Goal: Transaction & Acquisition: Purchase product/service

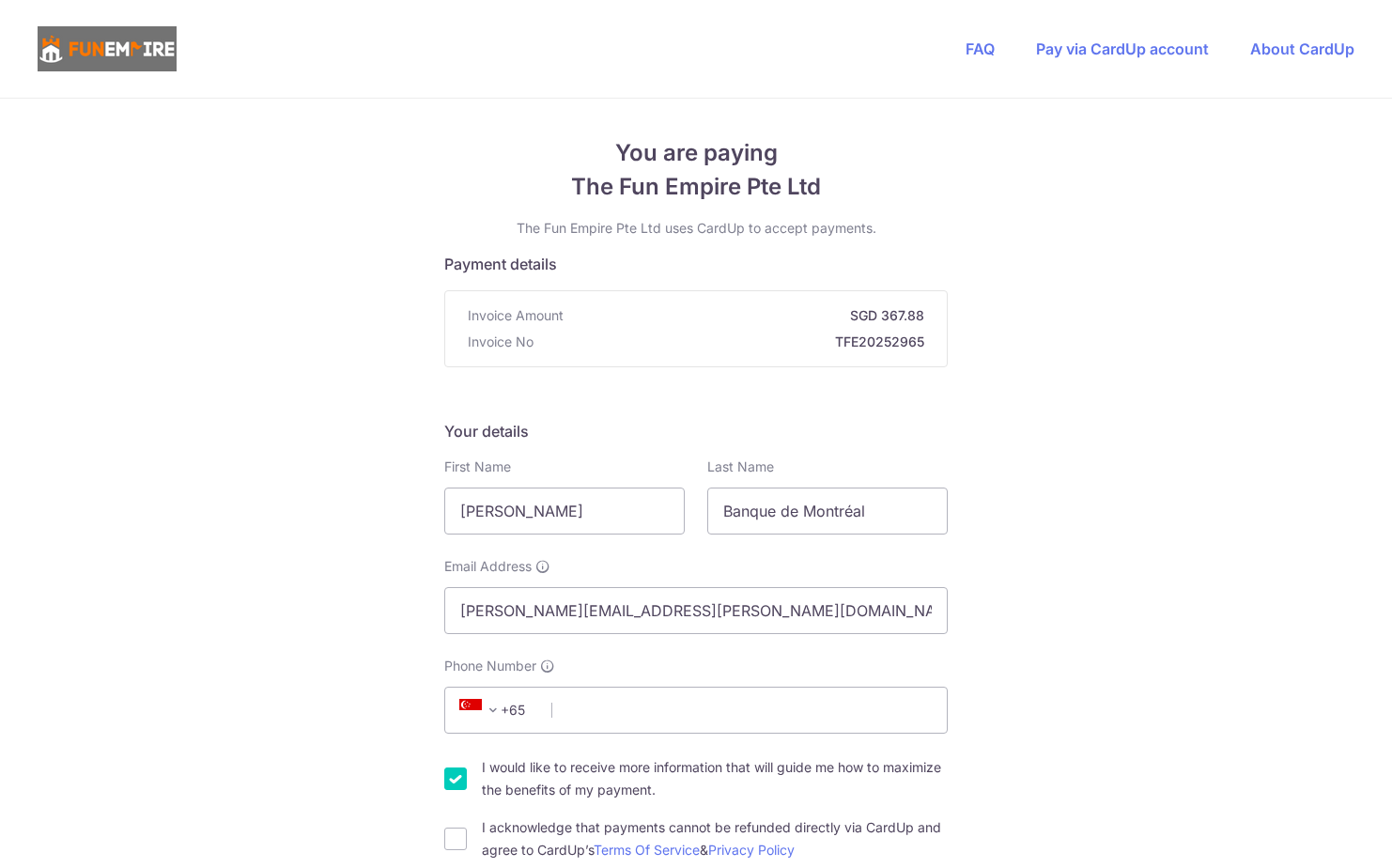
type input "[PERSON_NAME]"
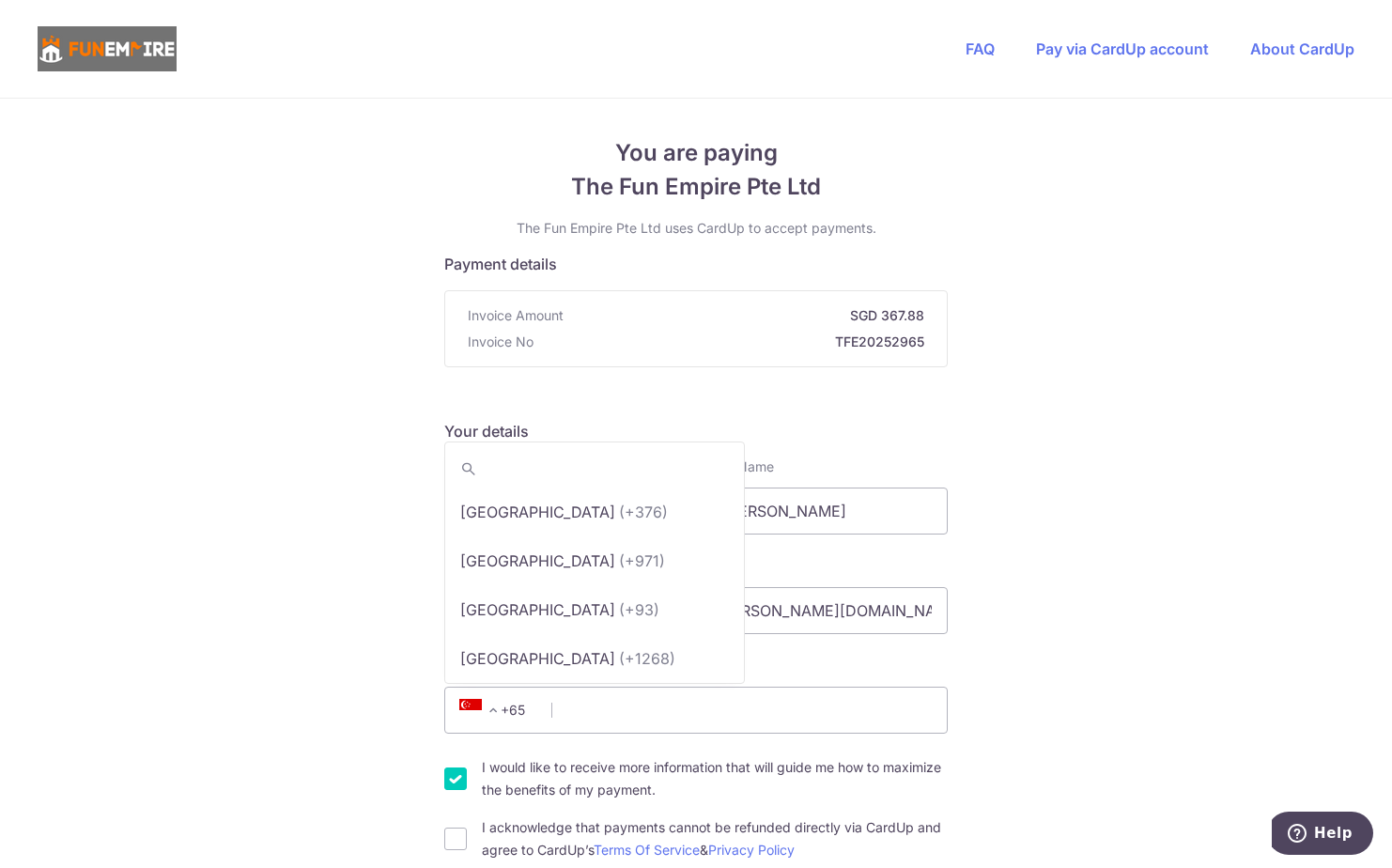
click at [511, 717] on span "+65" at bounding box center [496, 709] width 85 height 22
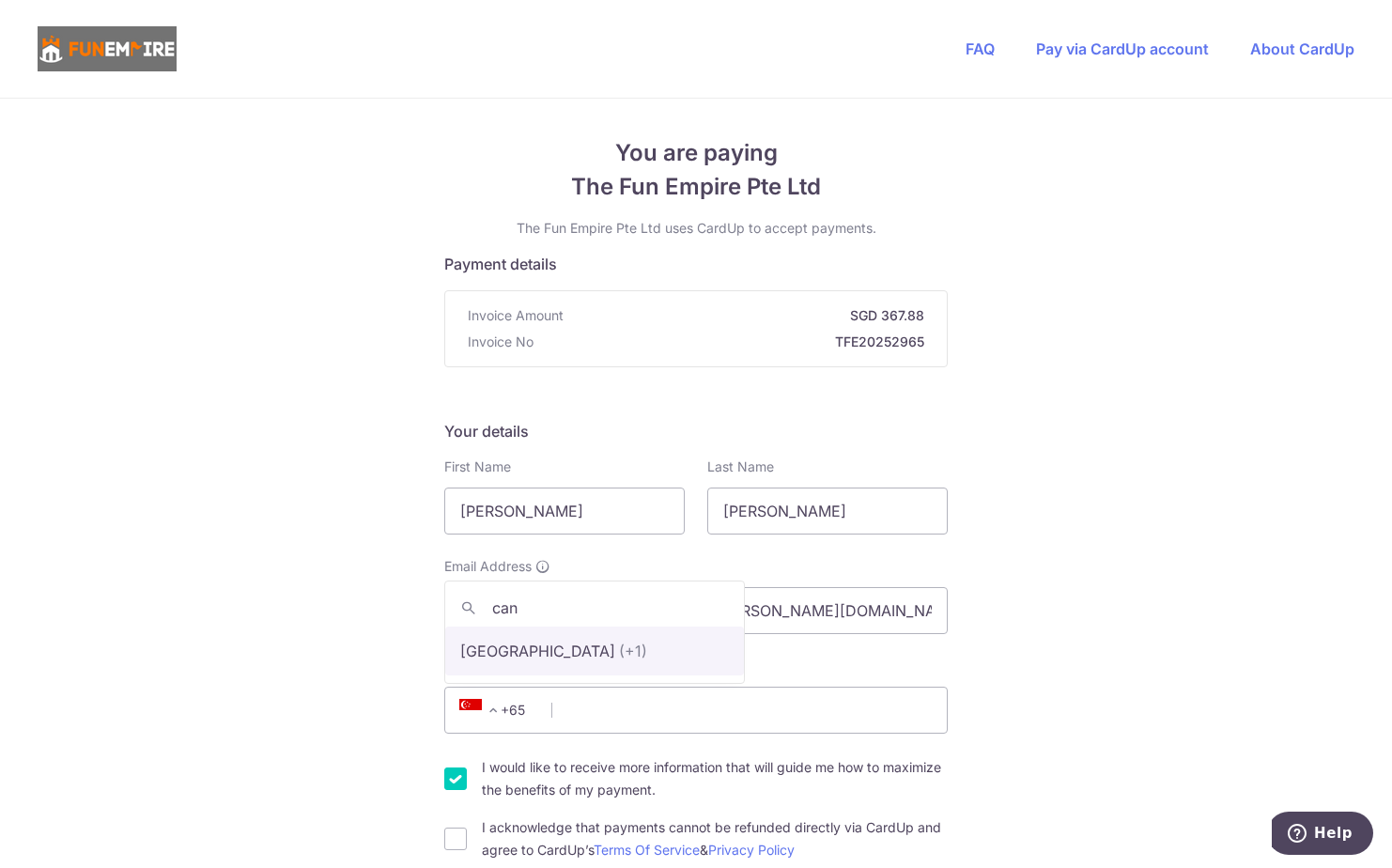
type input "can"
select select "38"
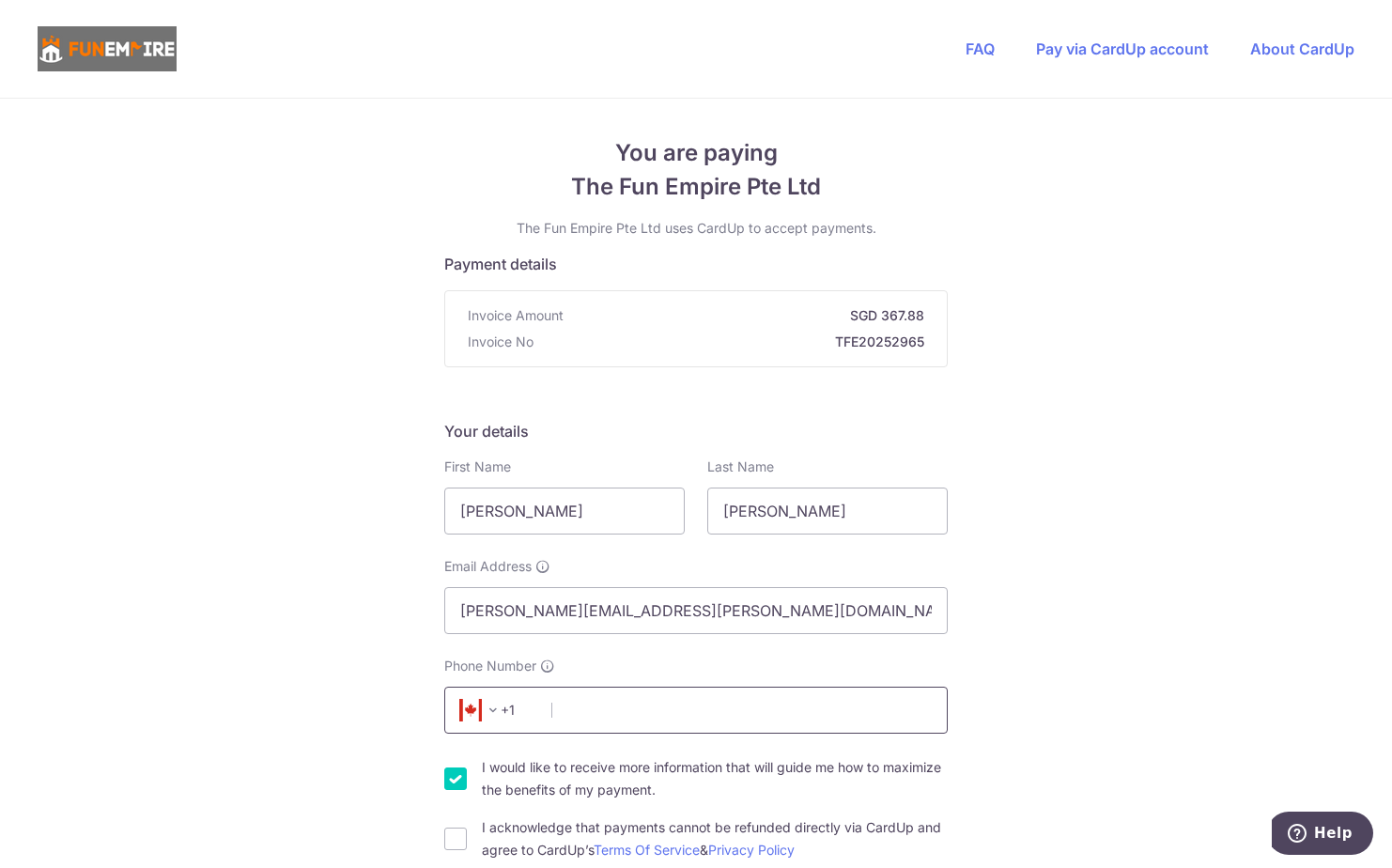
drag, startPoint x: 665, startPoint y: 719, endPoint x: 642, endPoint y: 719, distance: 23.0
click at [663, 719] on input "Phone Number" at bounding box center [696, 709] width 504 height 47
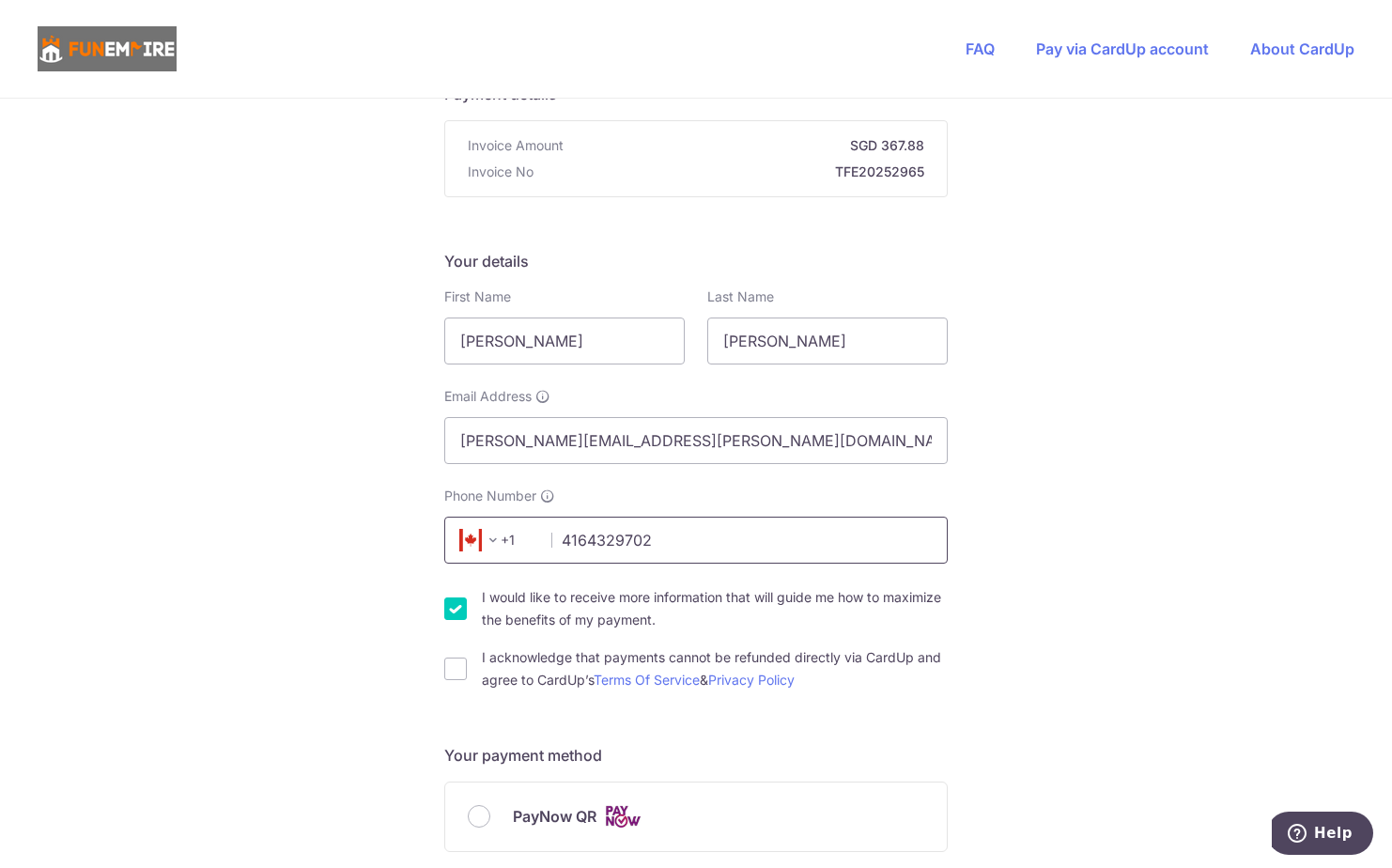
scroll to position [187, 0]
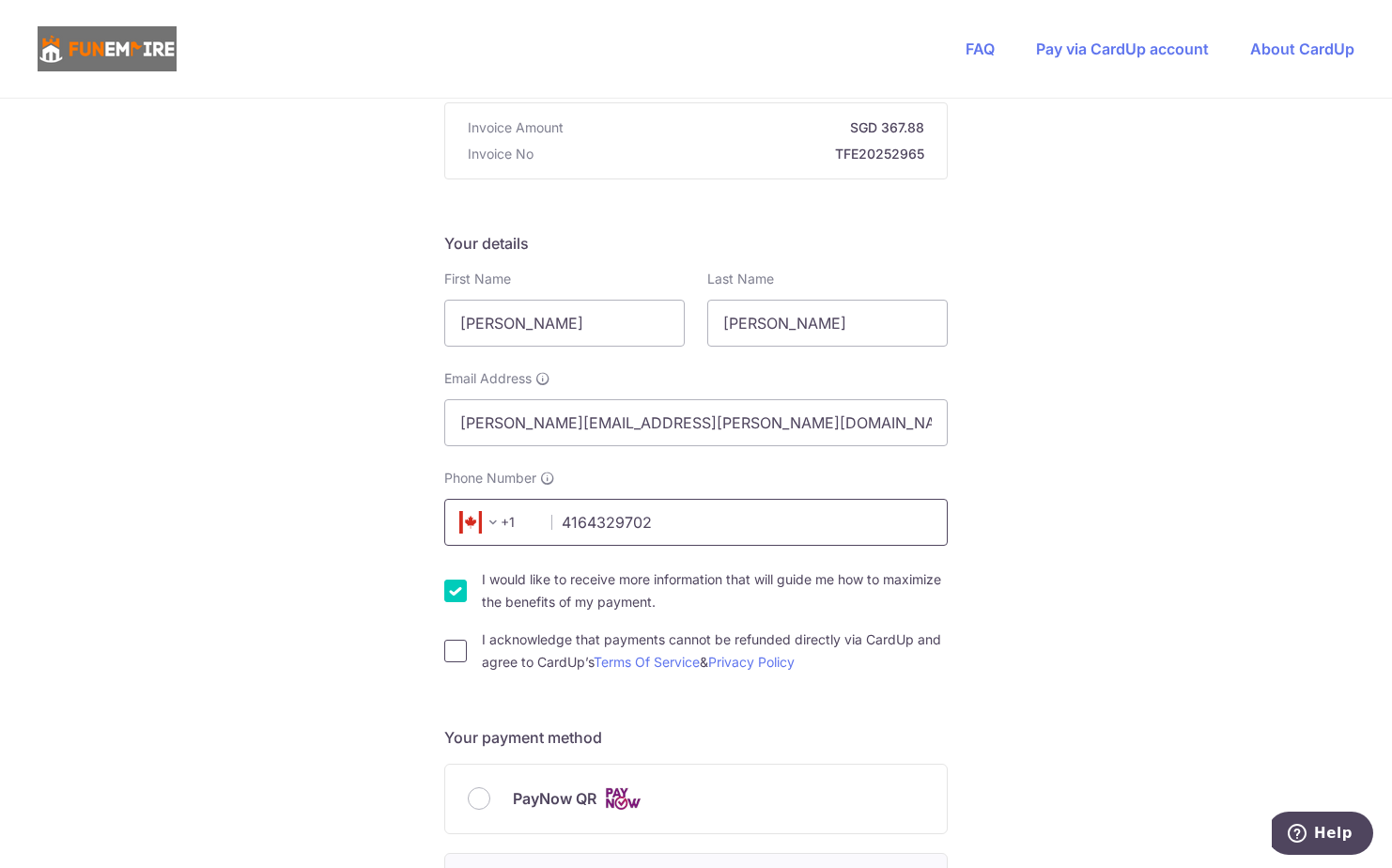
type input "4164329702"
click at [448, 646] on input "I acknowledge that payments cannot be refunded directly via CardUp and agree to…" at bounding box center [455, 650] width 22 height 22
checkbox input "true"
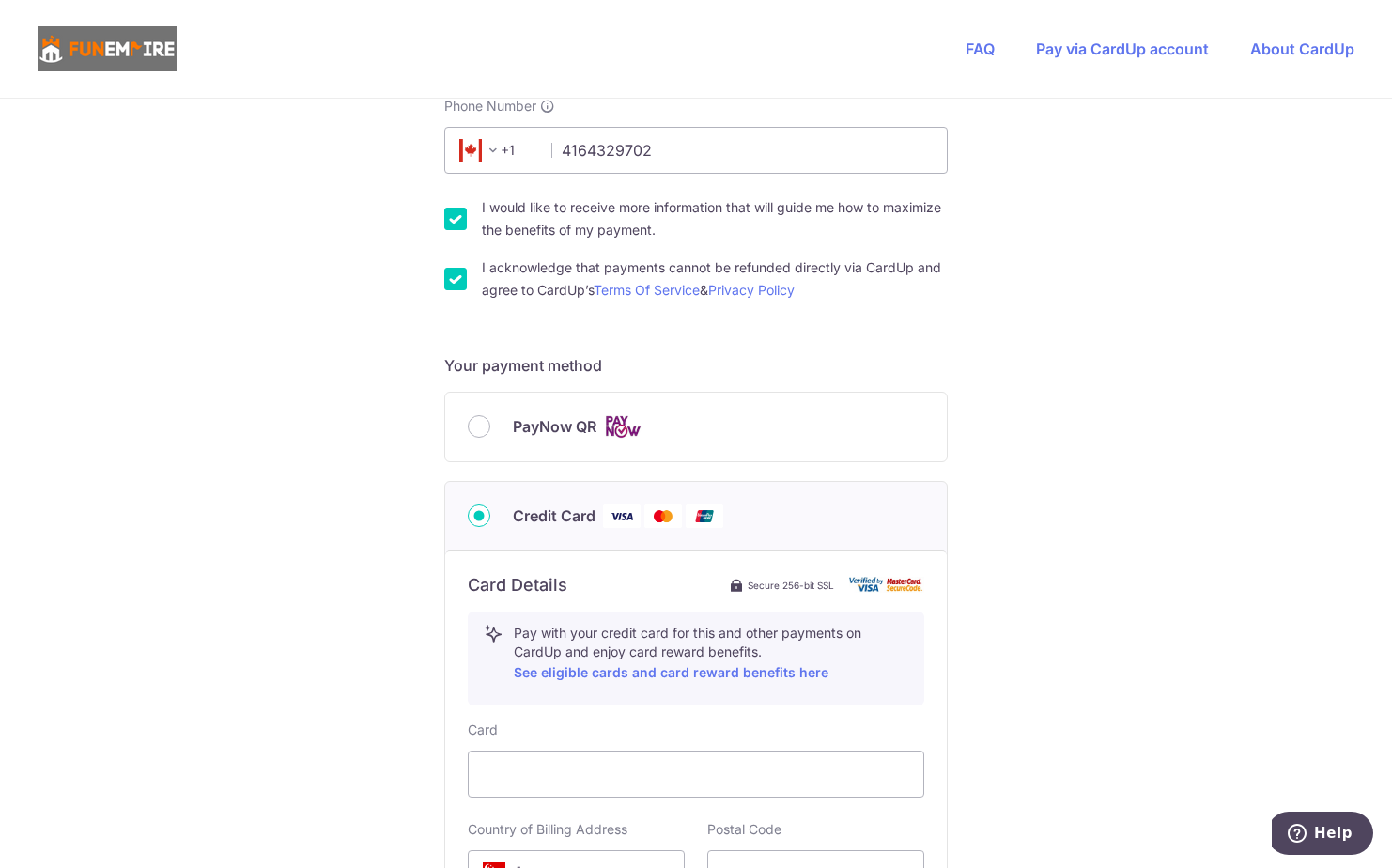
scroll to position [752, 0]
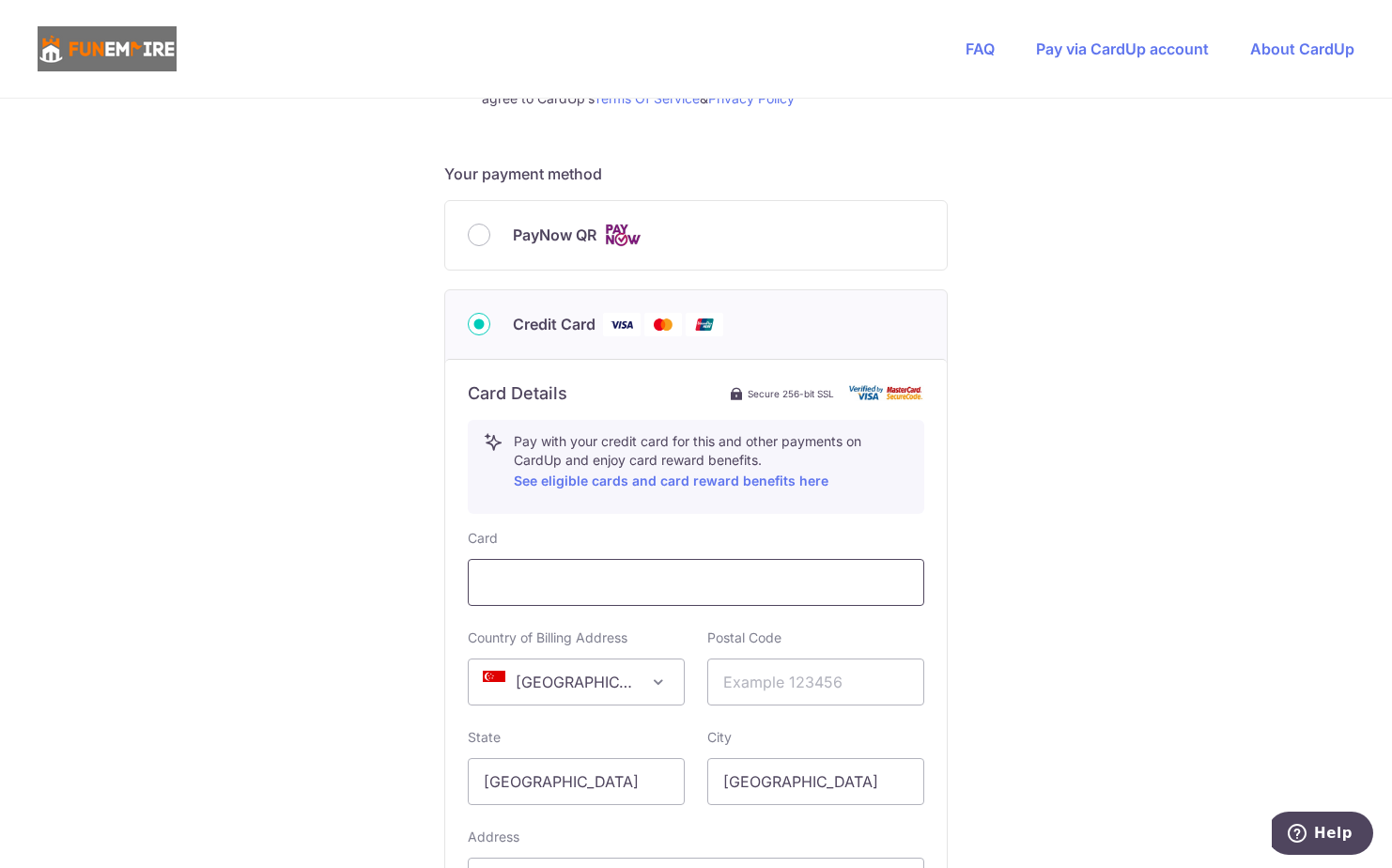
click at [563, 596] on div at bounding box center [696, 582] width 457 height 47
click at [580, 682] on span "[GEOGRAPHIC_DATA]" at bounding box center [577, 682] width 215 height 45
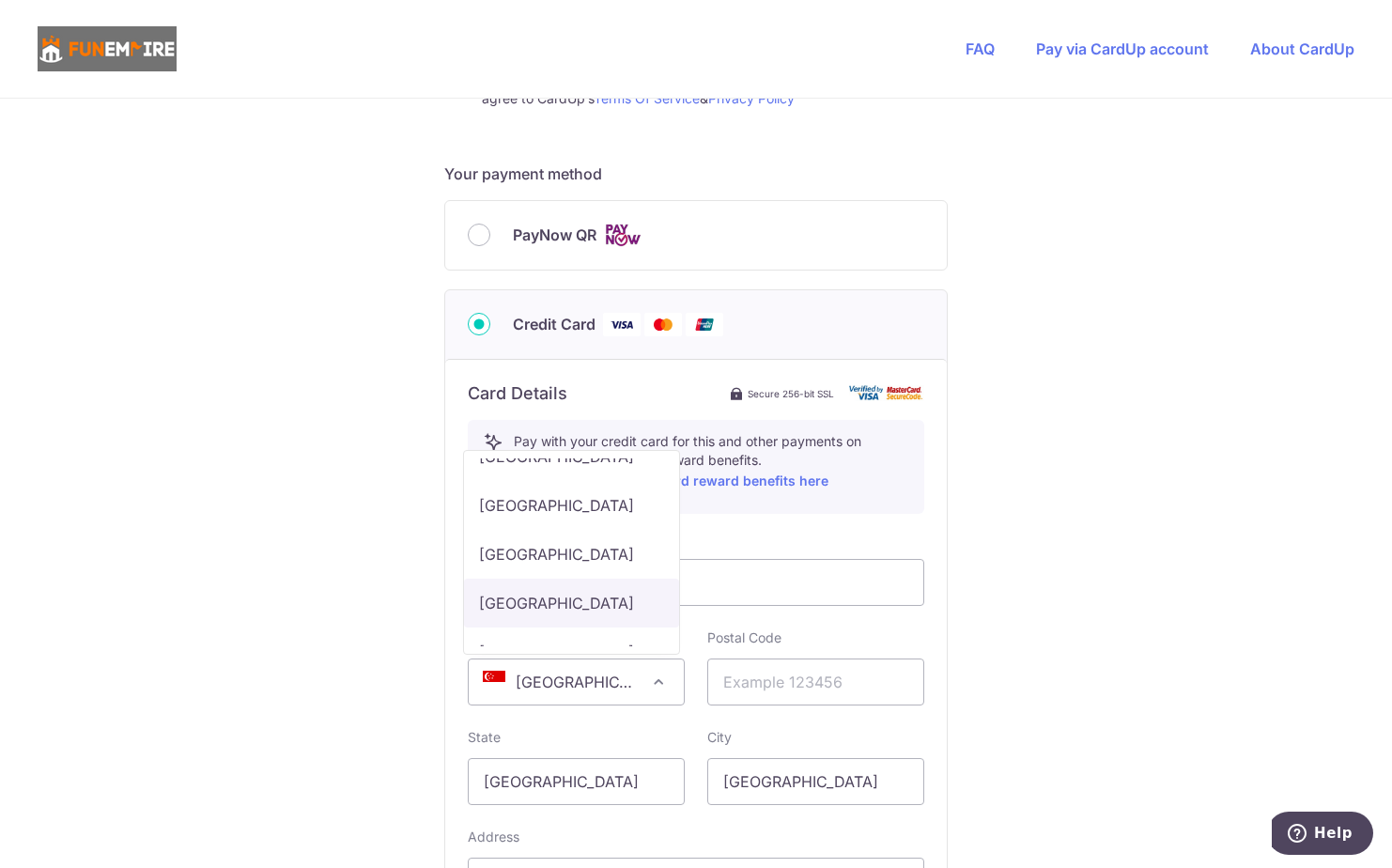
scroll to position [1972, 0]
select select "CA"
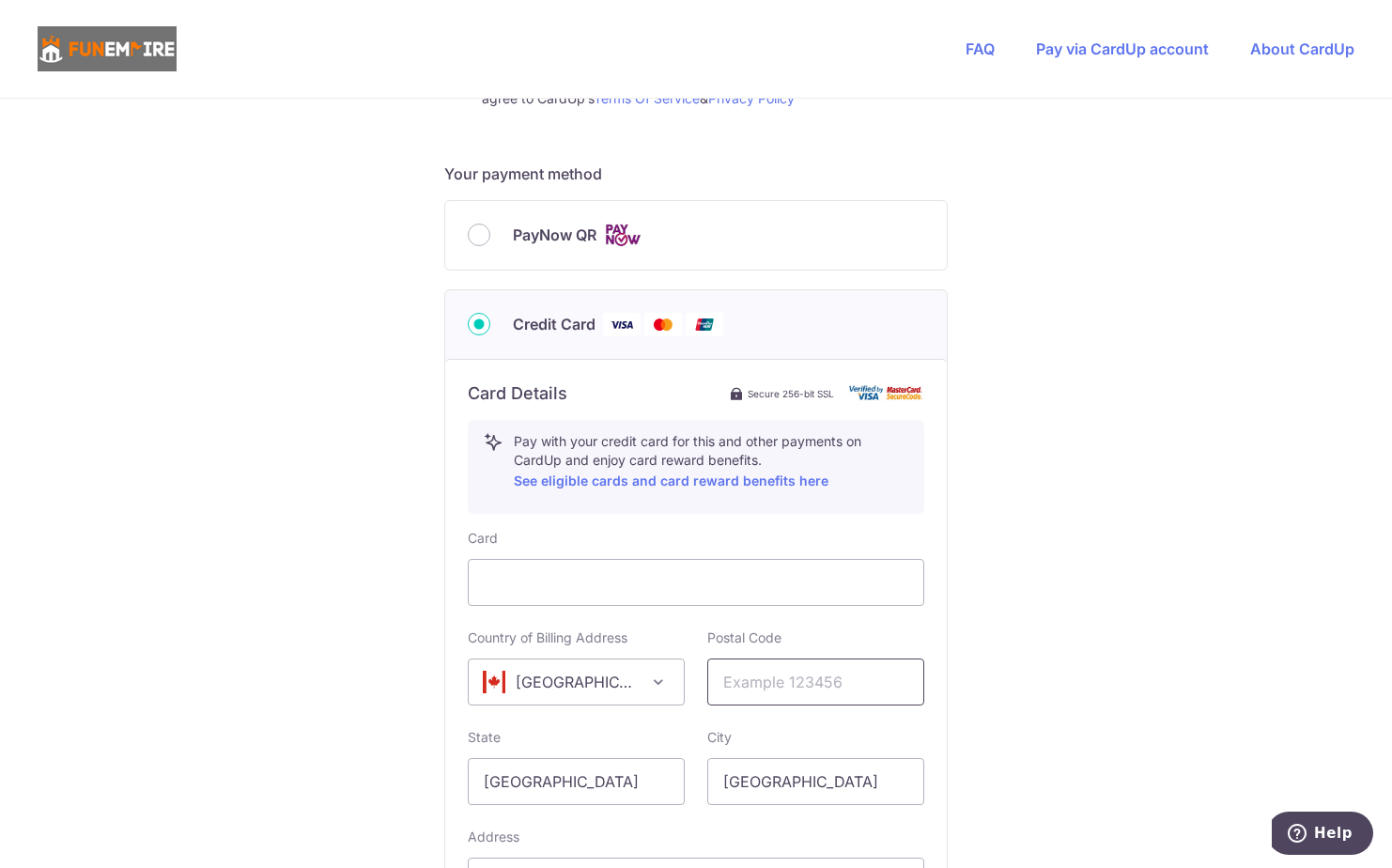
click at [772, 676] on input "text" at bounding box center [816, 682] width 217 height 47
type input "L4Z4B1"
drag, startPoint x: 578, startPoint y: 780, endPoint x: 452, endPoint y: 760, distance: 127.6
click at [457, 761] on div "State [GEOGRAPHIC_DATA]" at bounding box center [576, 766] width 239 height 77
type input "[GEOGRAPHIC_DATA]"
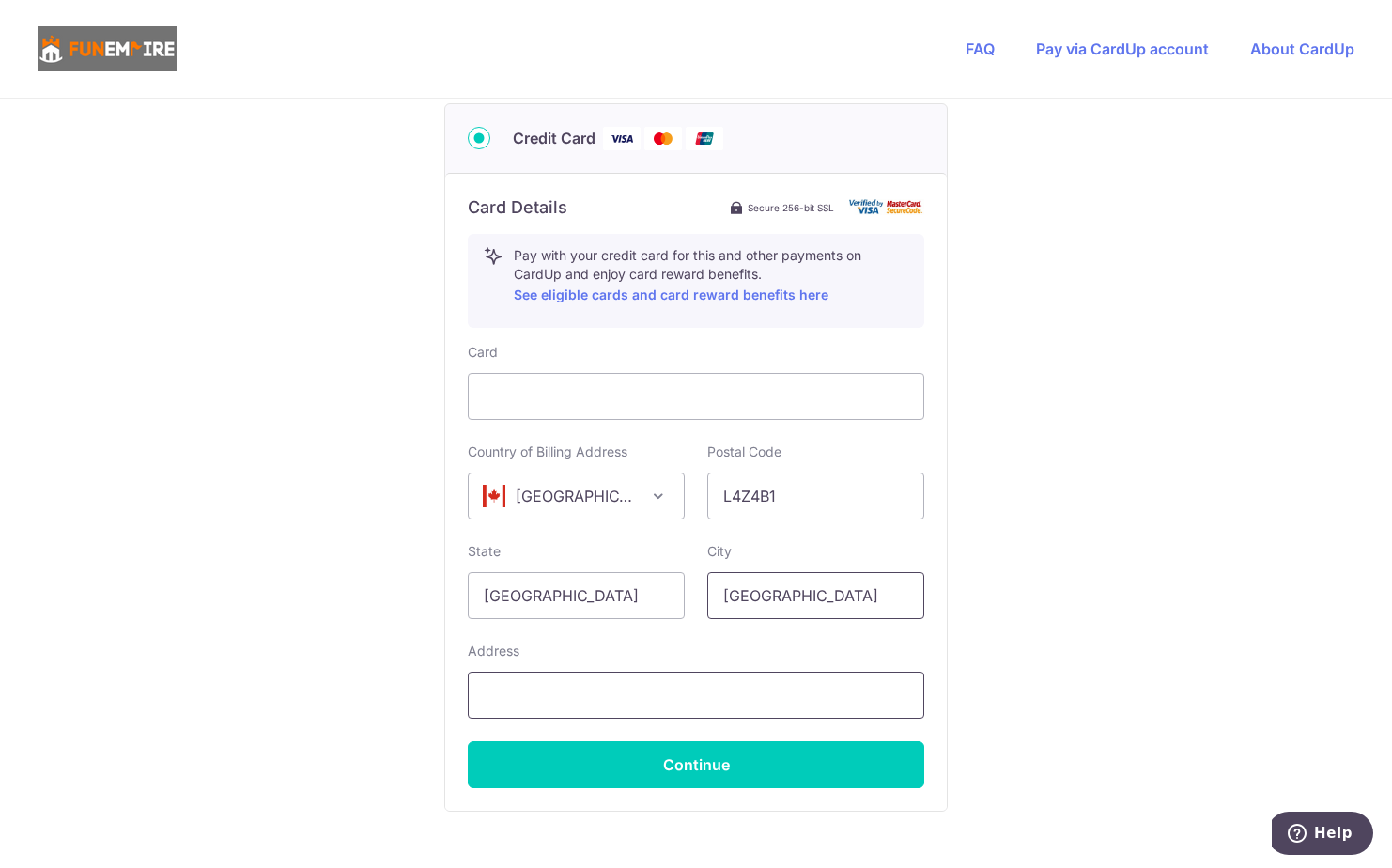
scroll to position [939, 0]
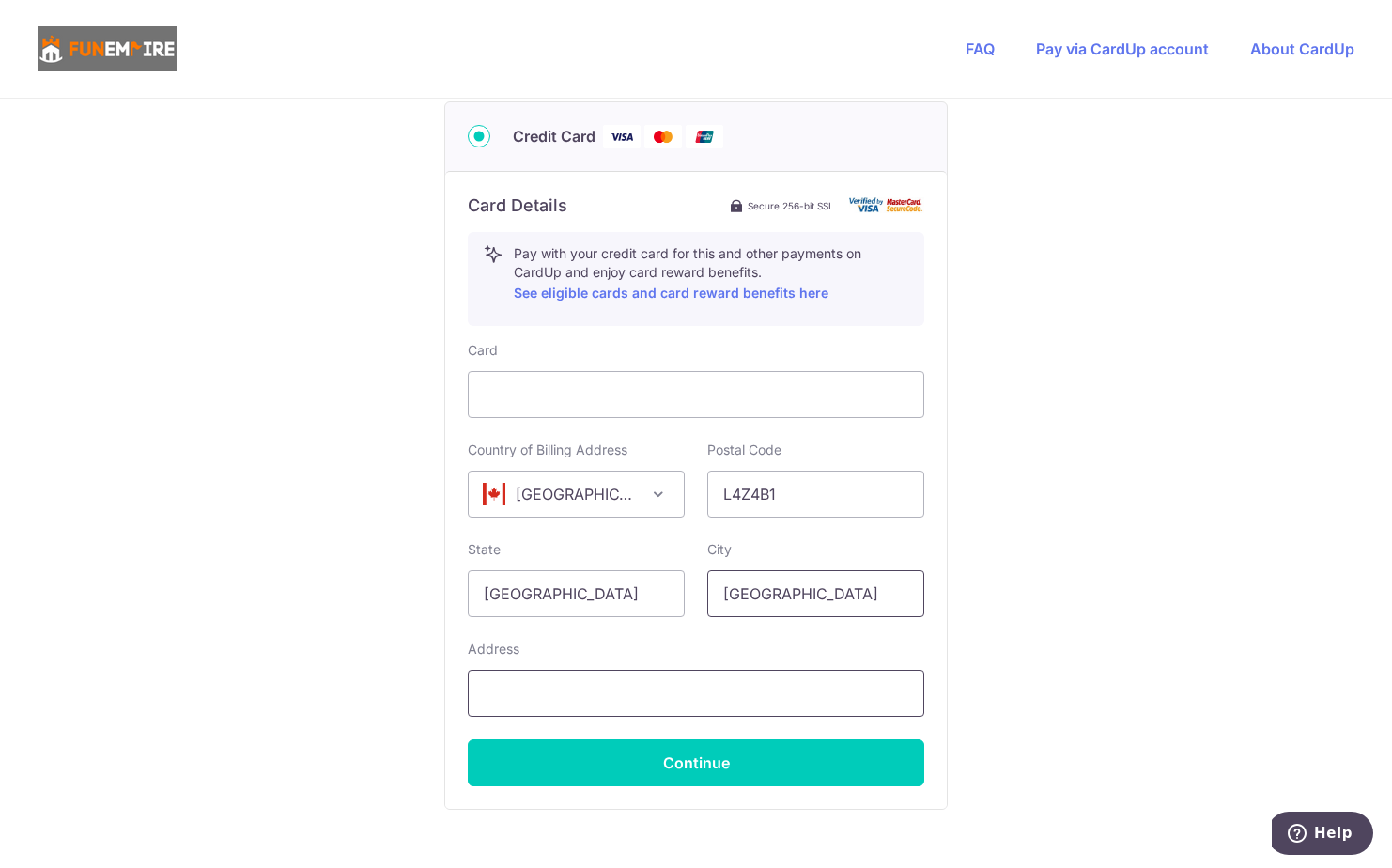
type input "[GEOGRAPHIC_DATA]"
click at [546, 685] on input "text" at bounding box center [696, 693] width 457 height 47
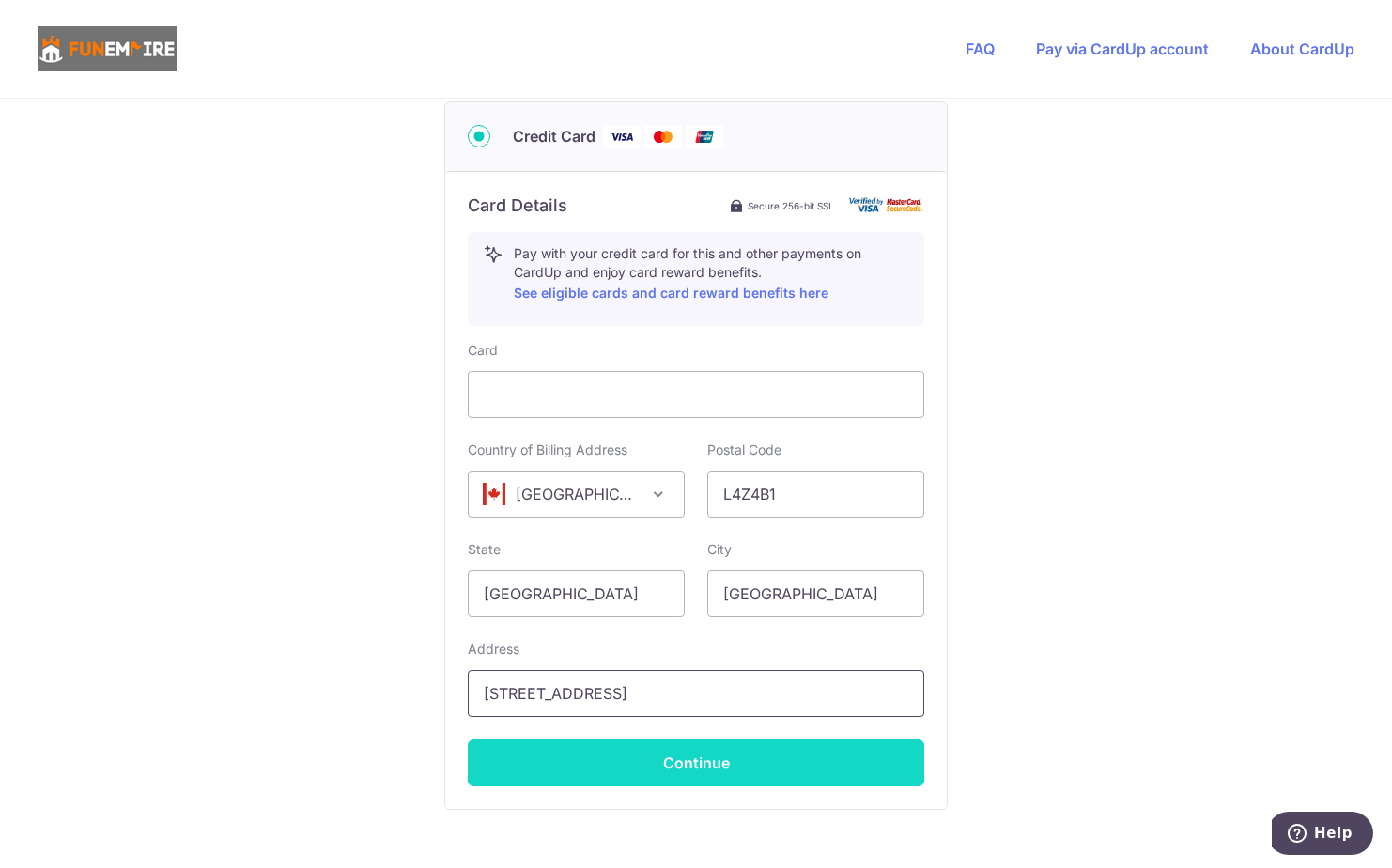
type input "[STREET_ADDRESS]"
click at [613, 756] on button "Continue" at bounding box center [696, 762] width 457 height 47
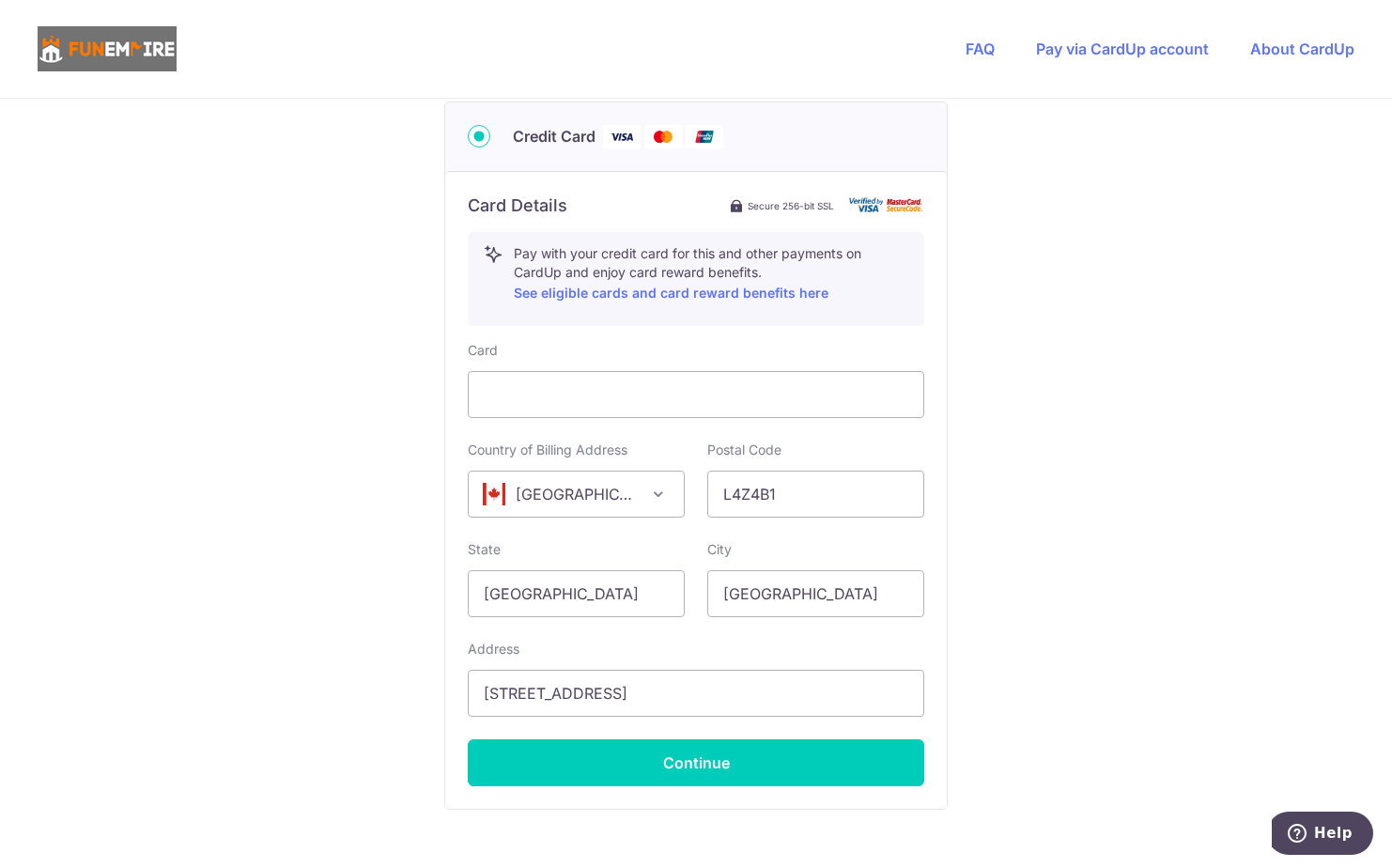
type input "**** 9909"
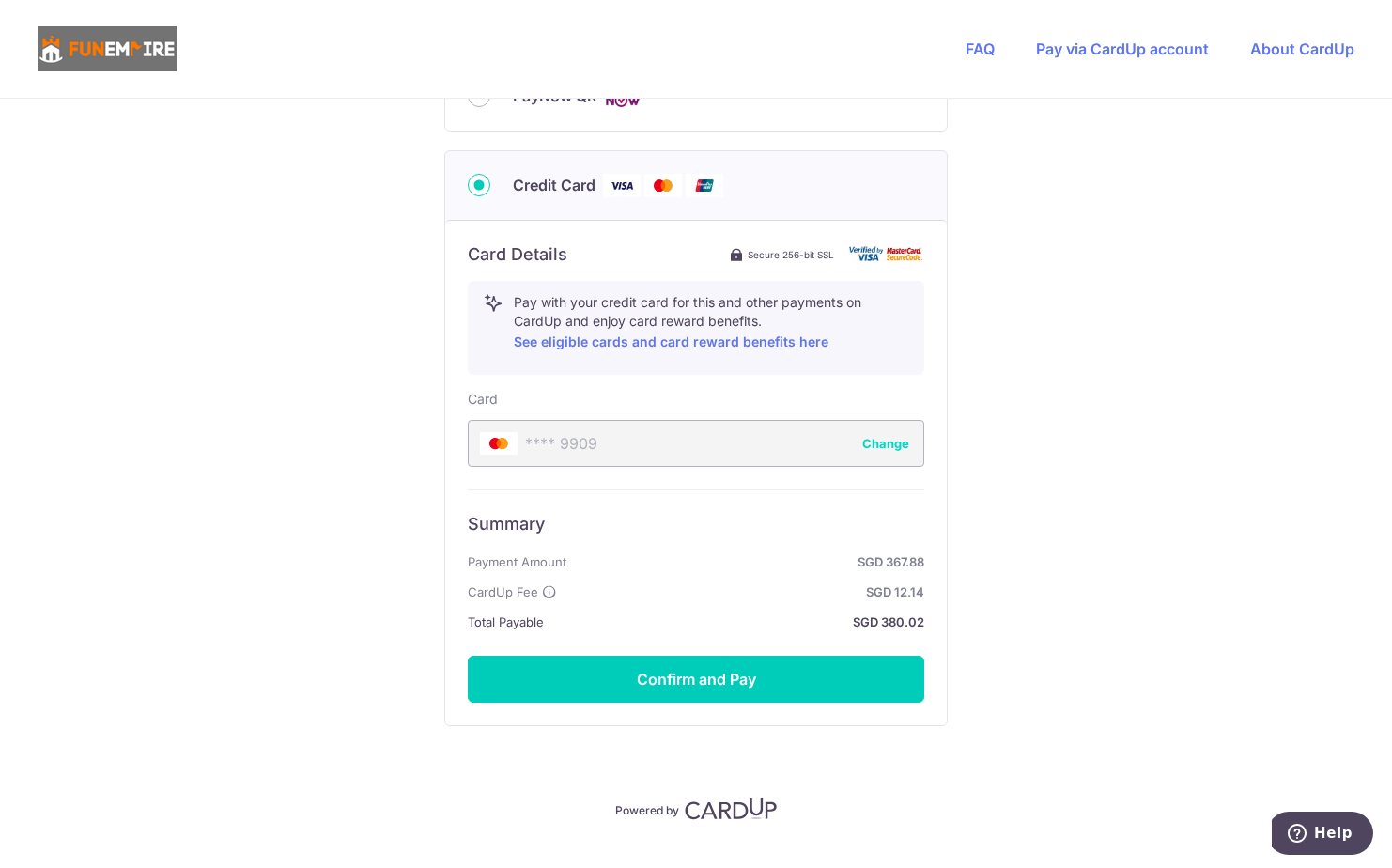
scroll to position [898, 0]
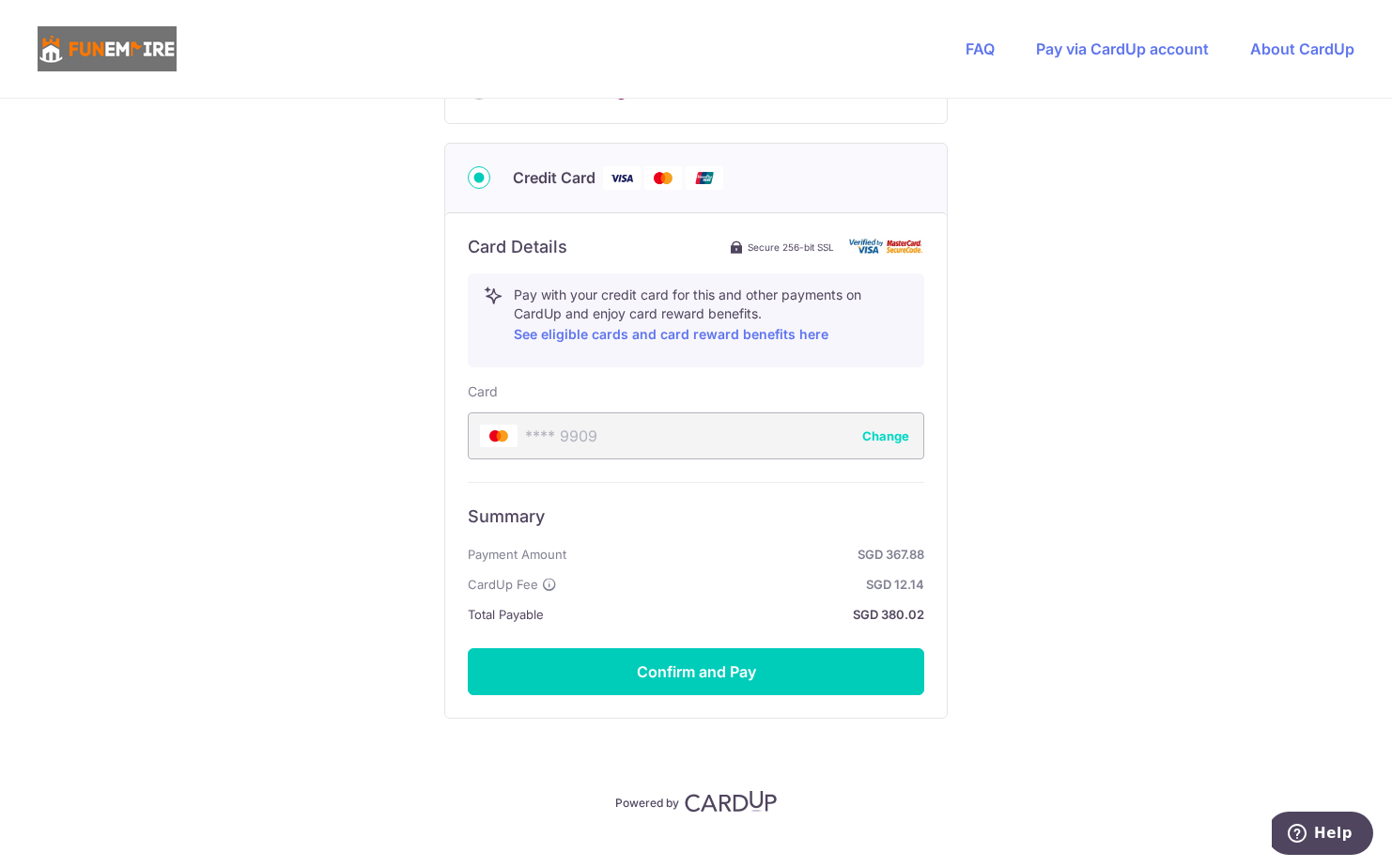
click at [715, 695] on div "Card Details Secure 256-bit SSL Pay with your credit card for this and other pa…" at bounding box center [696, 465] width 502 height 506
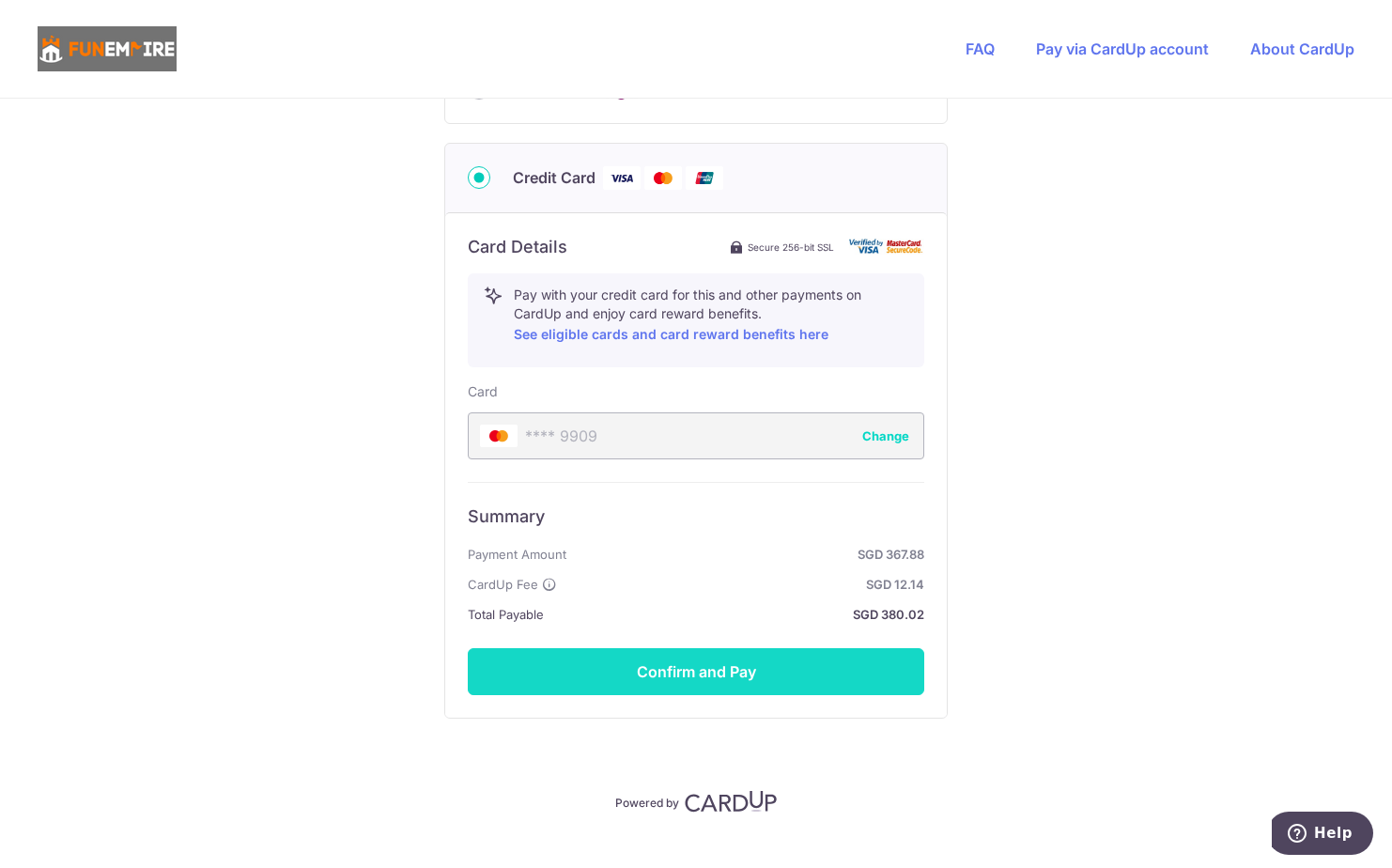
click at [711, 657] on button "Confirm and Pay" at bounding box center [696, 671] width 457 height 47
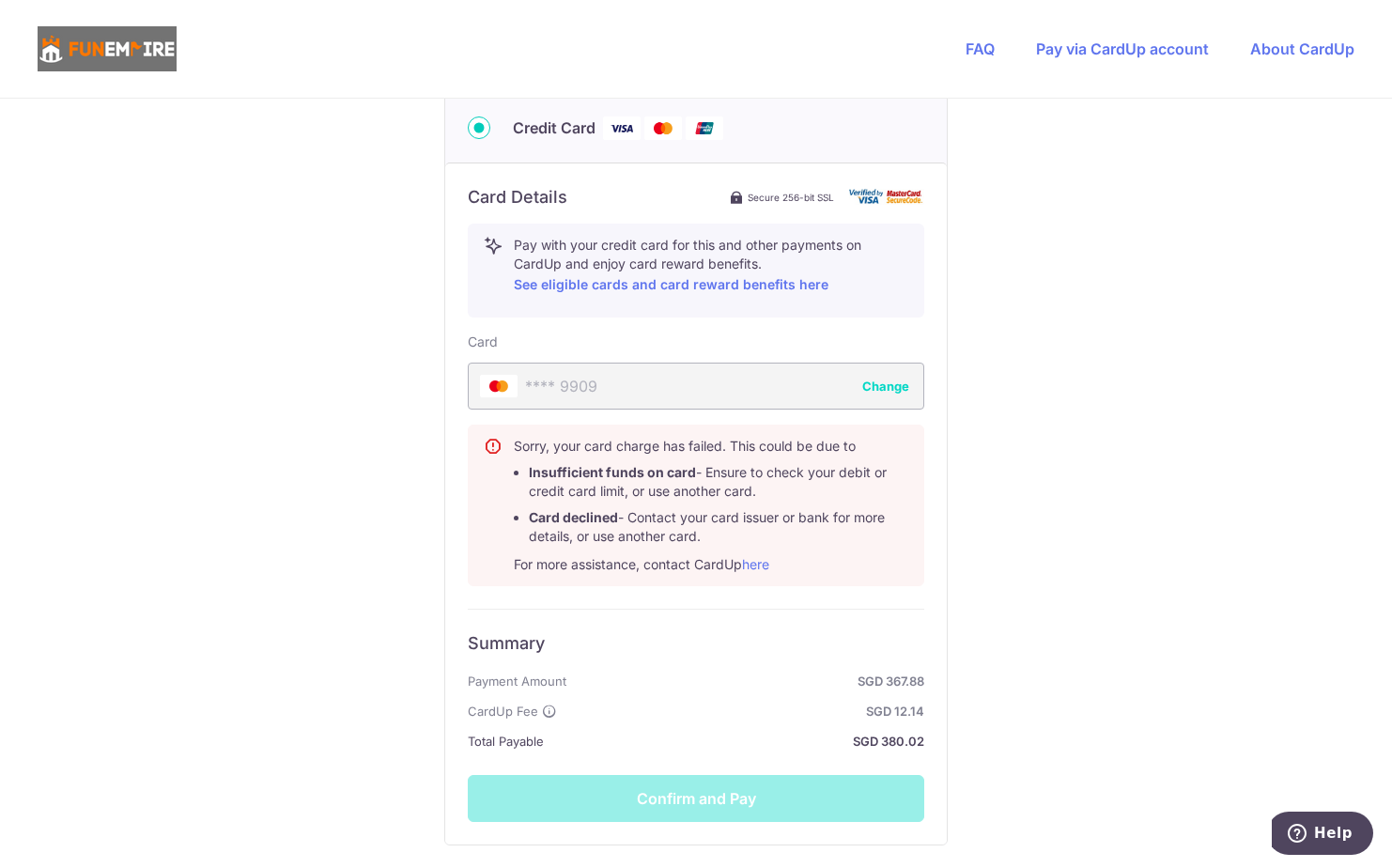
scroll to position [992, 0]
